Goal: Task Accomplishment & Management: Use online tool/utility

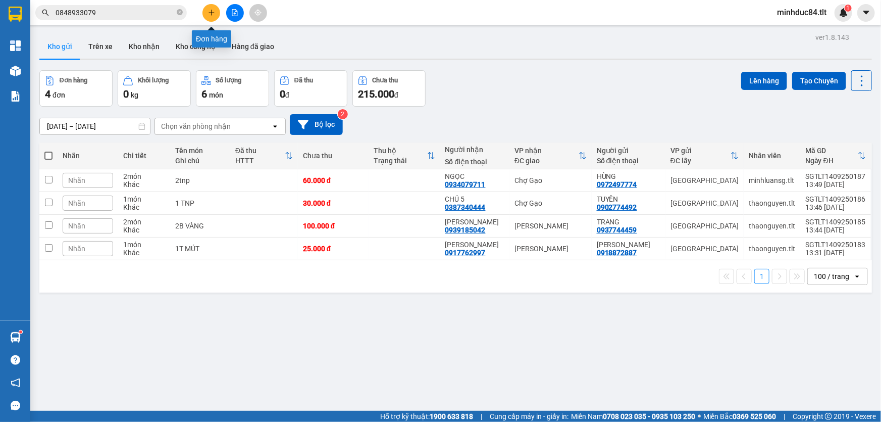
click at [212, 9] on icon "plus" at bounding box center [211, 12] width 7 height 7
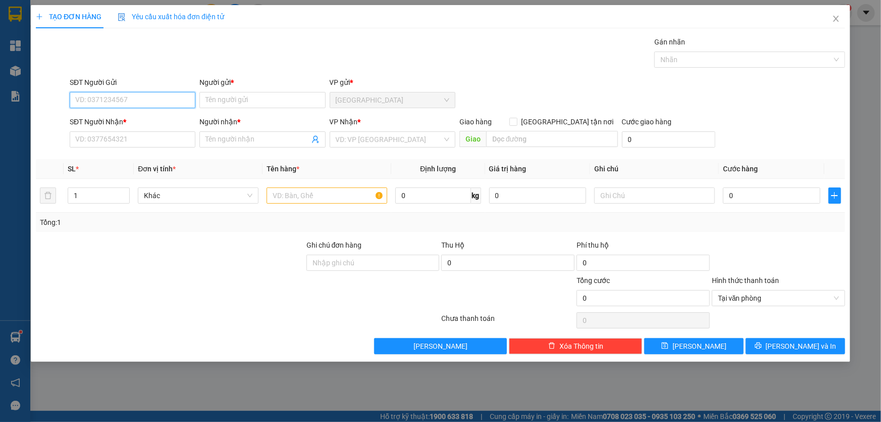
click at [161, 92] on input "SĐT Người Gửi" at bounding box center [133, 100] width 126 height 16
click at [163, 106] on input "SĐT Người Gửi" at bounding box center [133, 100] width 126 height 16
click at [129, 137] on input "SĐT Người Nhận *" at bounding box center [133, 139] width 126 height 16
type input "0938457508"
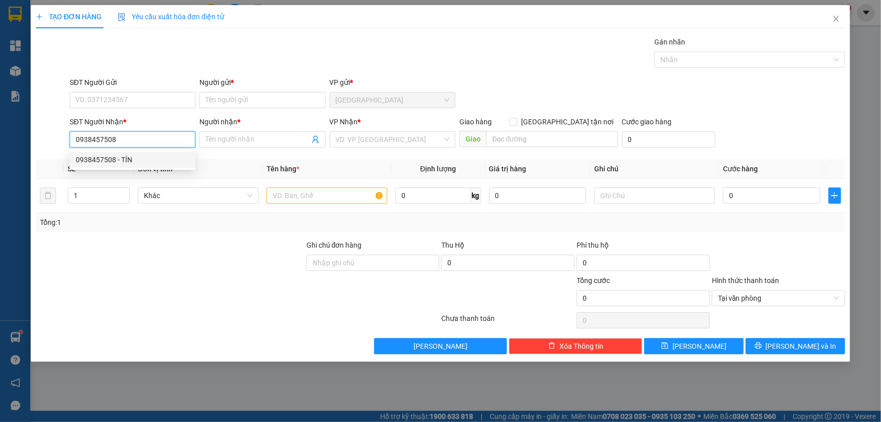
click at [130, 163] on div "0938457508 - TÍN" at bounding box center [133, 159] width 114 height 11
type input "TÍN"
type input "0938457508"
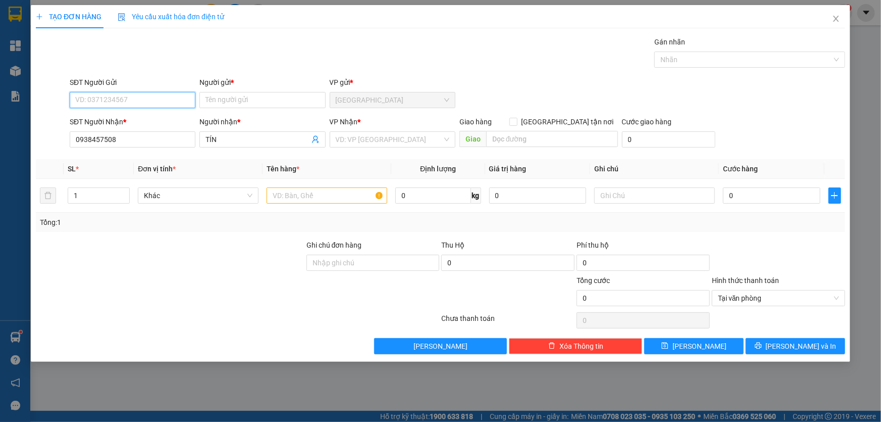
click at [154, 100] on input "SĐT Người Gửi" at bounding box center [133, 100] width 126 height 16
click at [155, 136] on div "0901887787 - A BẢO TC" at bounding box center [133, 136] width 114 height 11
type input "0901887787"
type input "A BẢO TC"
drag, startPoint x: 375, startPoint y: 136, endPoint x: 391, endPoint y: 146, distance: 18.8
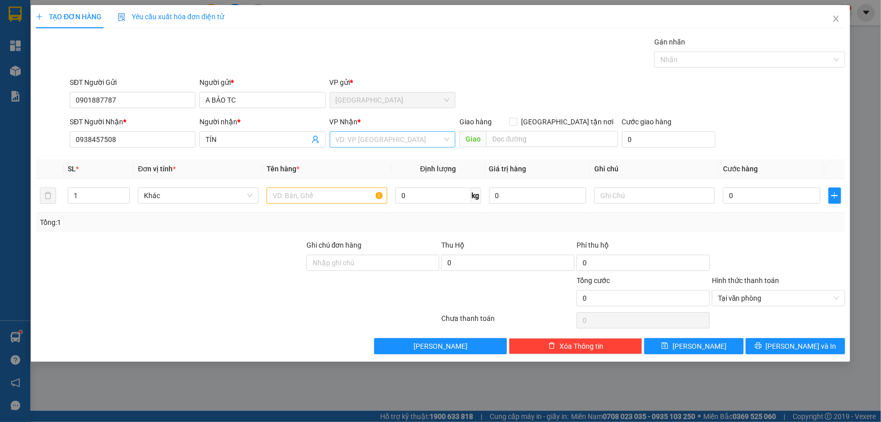
click at [375, 136] on input "search" at bounding box center [389, 139] width 107 height 15
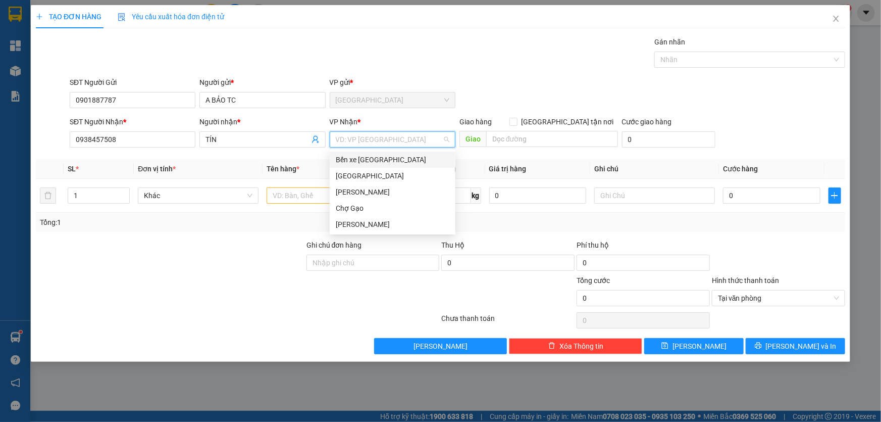
click at [376, 153] on div "Bến xe [GEOGRAPHIC_DATA]" at bounding box center [393, 160] width 126 height 16
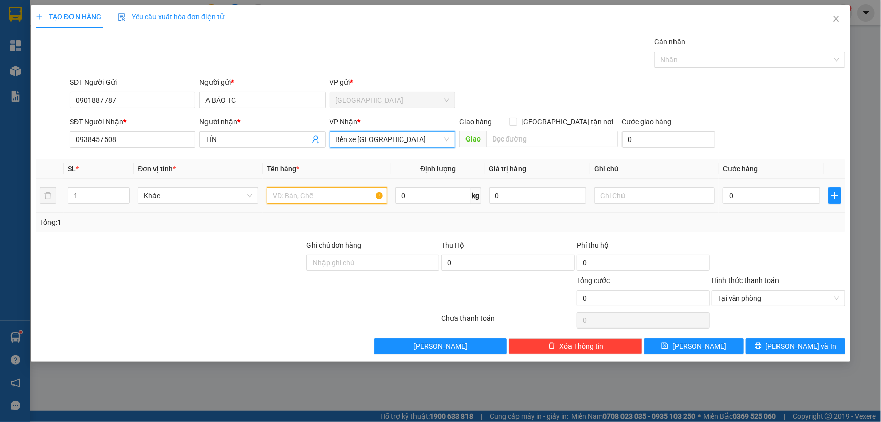
click at [301, 193] on input "text" at bounding box center [327, 195] width 121 height 16
click at [317, 196] on input "text" at bounding box center [327, 195] width 121 height 16
type input "1hnp"
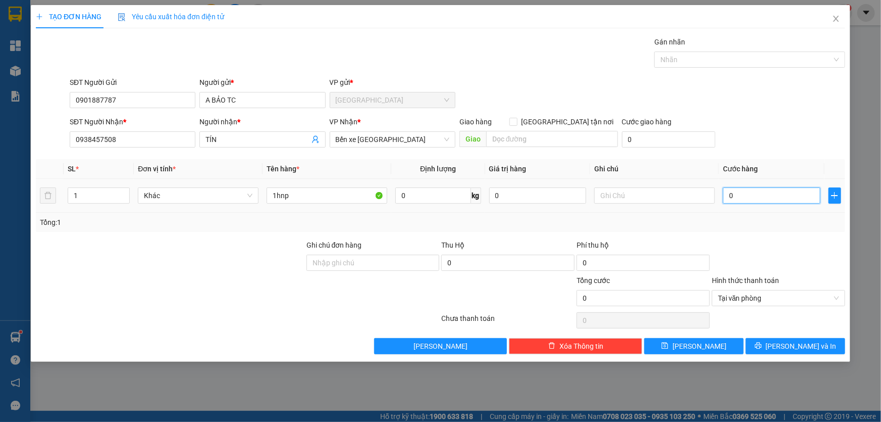
click at [770, 194] on input "0" at bounding box center [771, 195] width 97 height 16
type input "2"
type input "20"
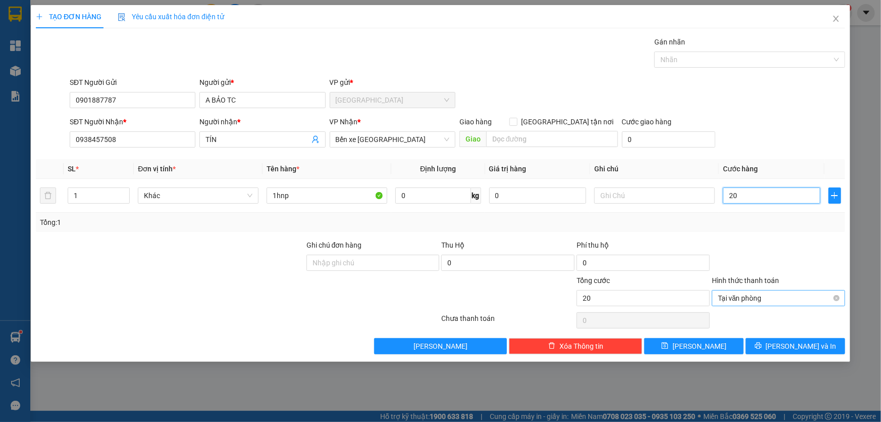
click at [842, 297] on div "Tại văn phòng" at bounding box center [778, 298] width 133 height 16
type input "20.000"
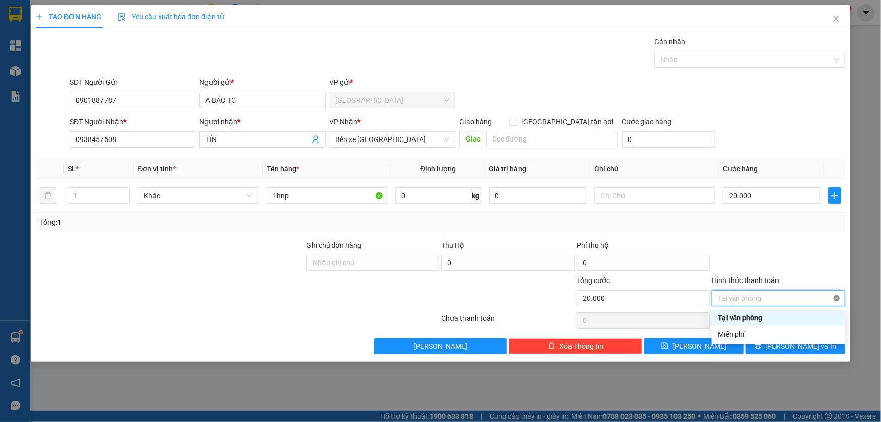
type input "20.000"
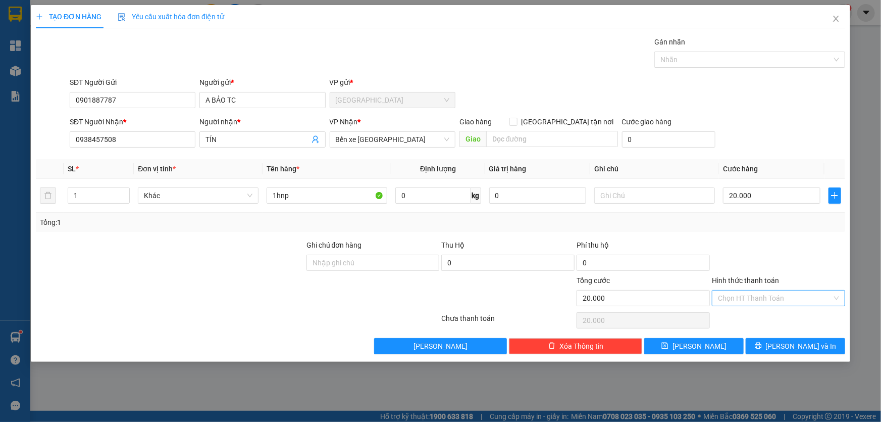
click at [816, 269] on div at bounding box center [778, 256] width 135 height 35
click at [823, 346] on button "[PERSON_NAME] và In" at bounding box center [795, 346] width 99 height 16
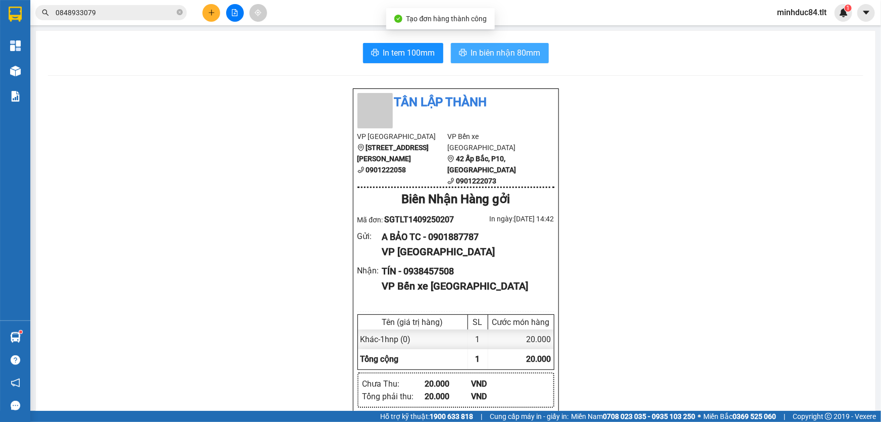
click at [484, 54] on span "In biên nhận 80mm" at bounding box center [506, 52] width 70 height 13
click at [419, 57] on span "In tem 100mm" at bounding box center [409, 52] width 52 height 13
